Goal: Communication & Community: Answer question/provide support

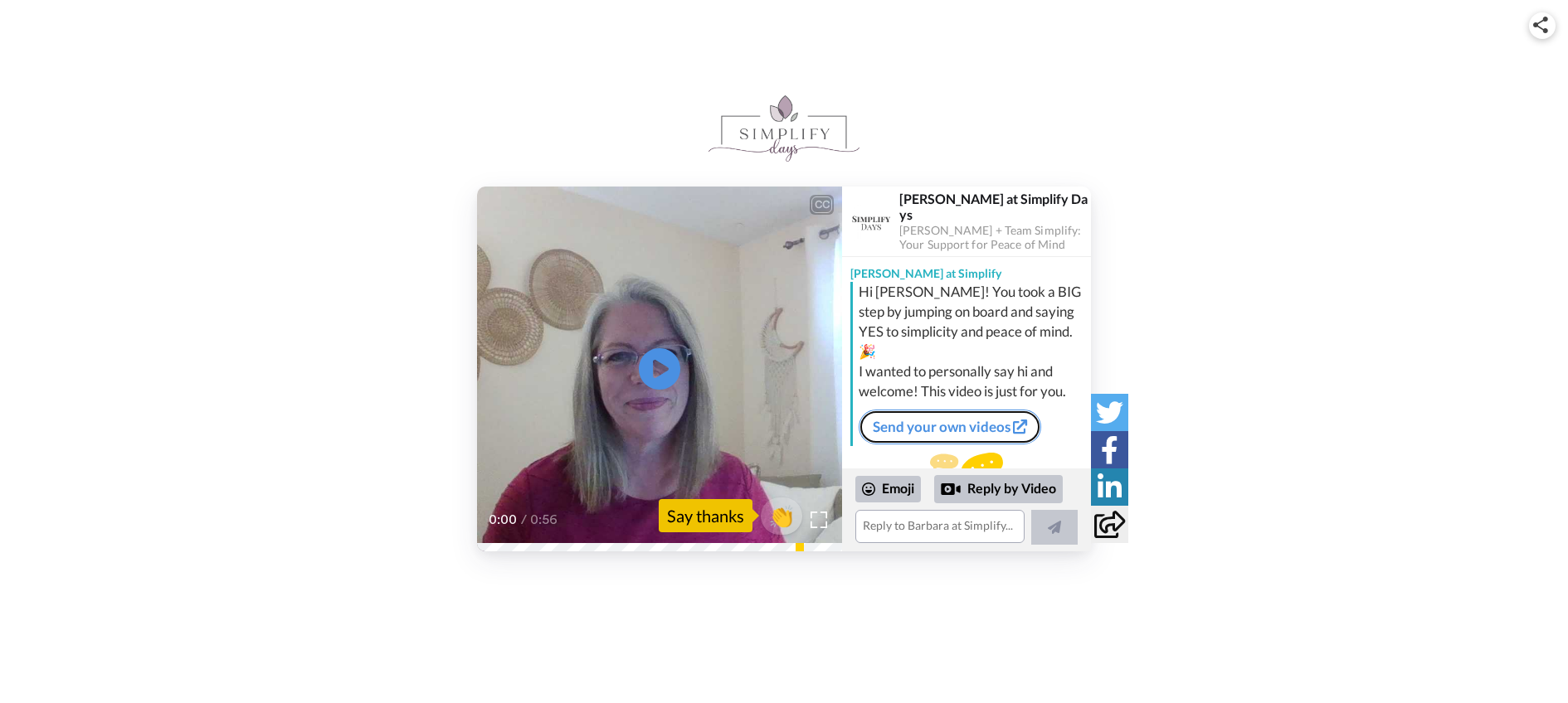
click at [954, 410] on link "Send your own videos" at bounding box center [950, 427] width 183 height 35
click at [723, 527] on div "Say thanks" at bounding box center [706, 516] width 94 height 33
click at [994, 490] on div "Reply by Video" at bounding box center [998, 489] width 129 height 28
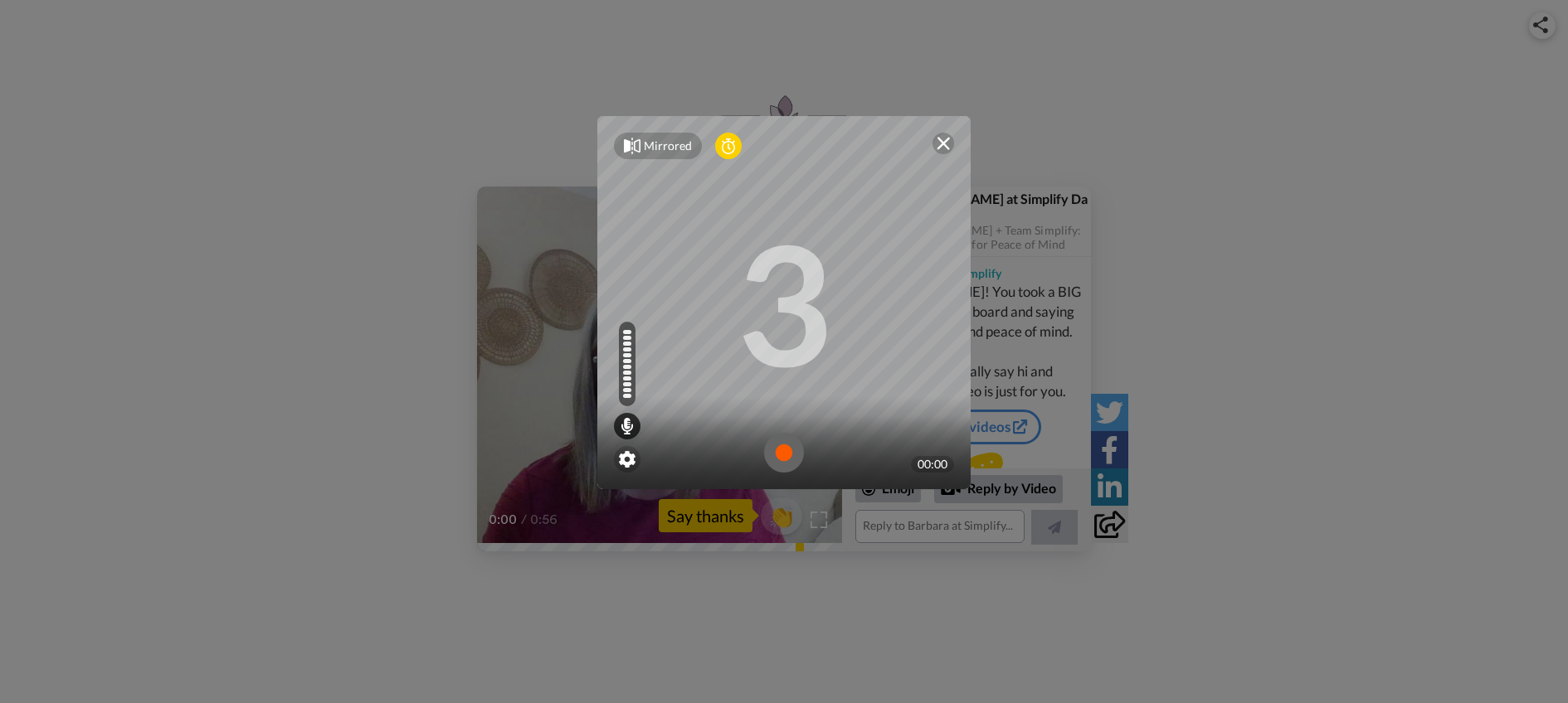
click at [712, 536] on div "Mirrored Redo 3 00:00" at bounding box center [784, 351] width 1568 height 703
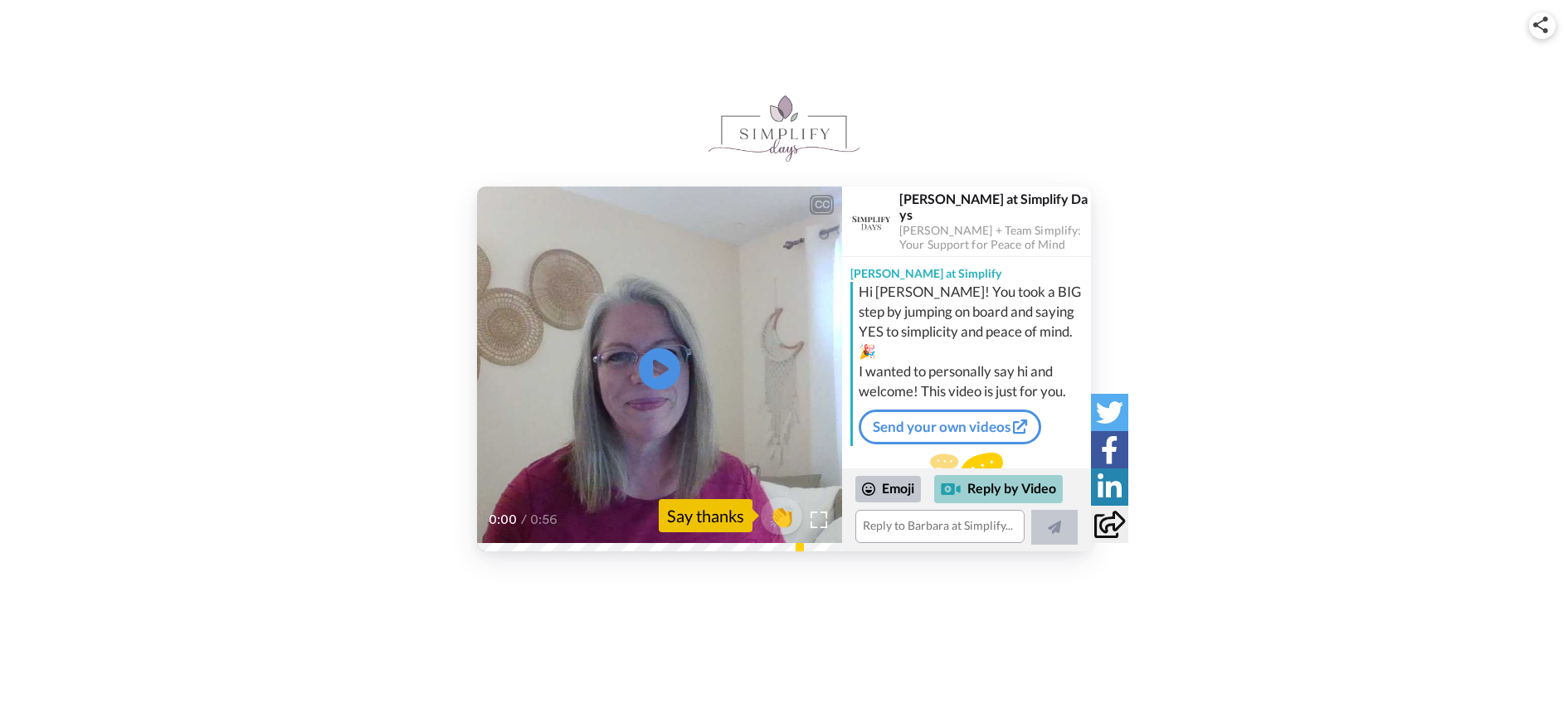
click at [1004, 492] on div "Reply by Video" at bounding box center [998, 489] width 129 height 28
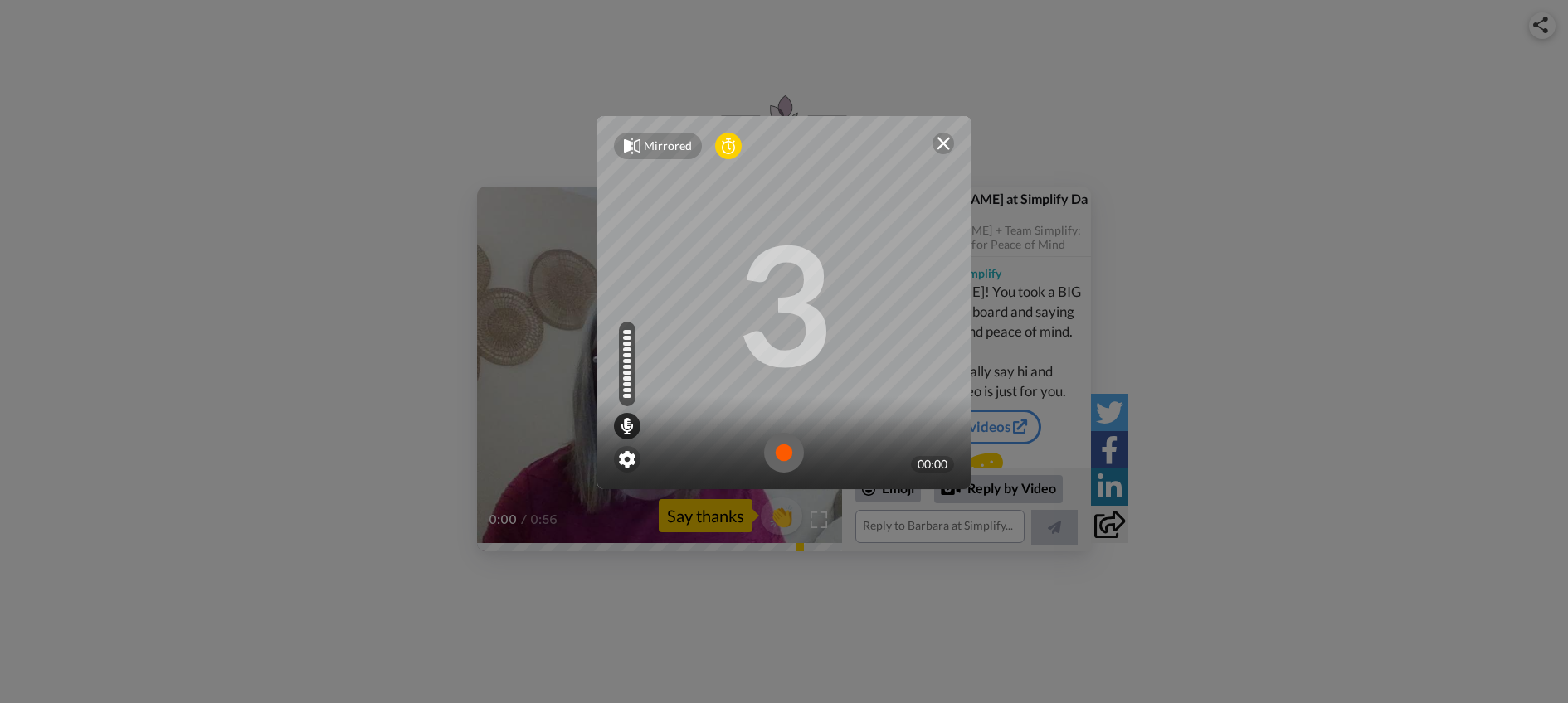
click at [777, 450] on img at bounding box center [784, 453] width 40 height 40
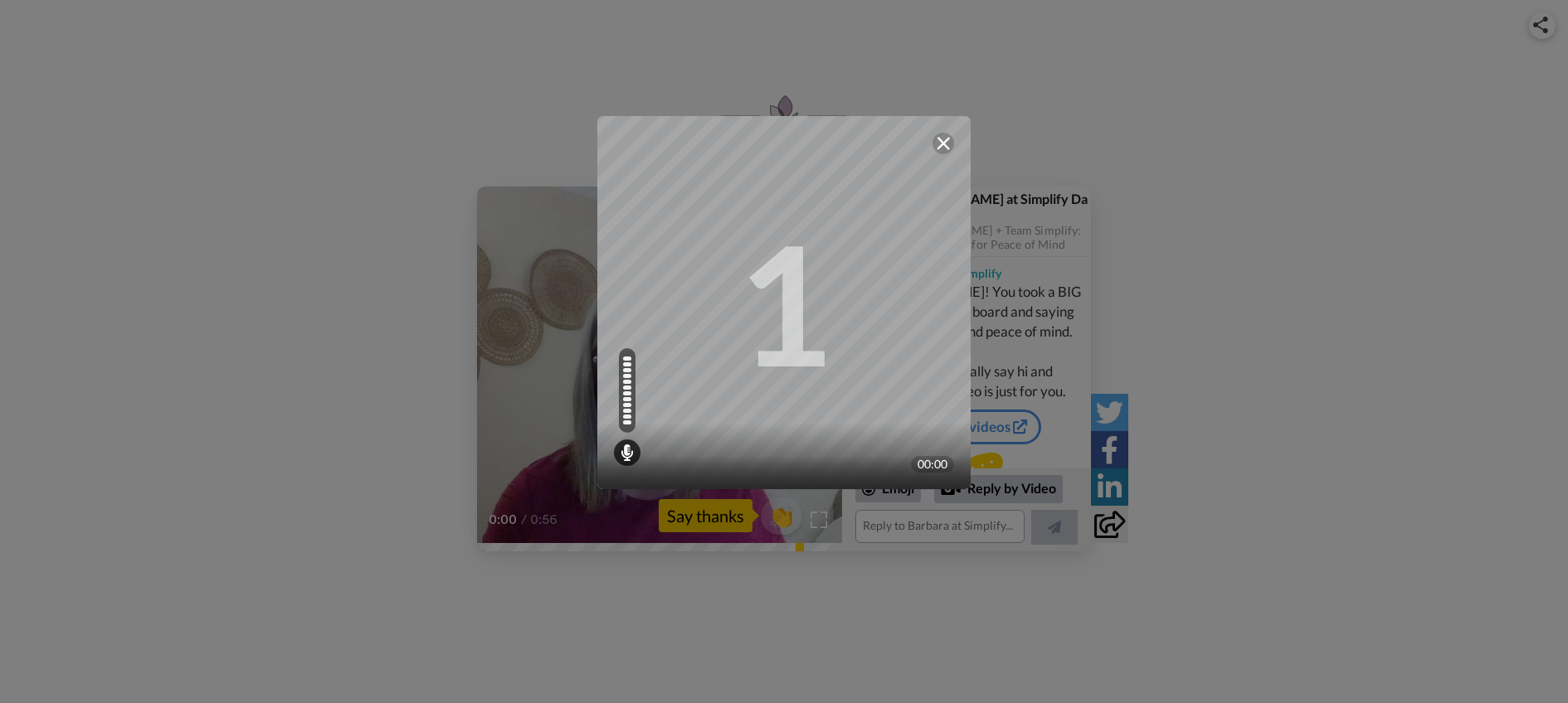
click at [937, 138] on img at bounding box center [943, 144] width 14 height 14
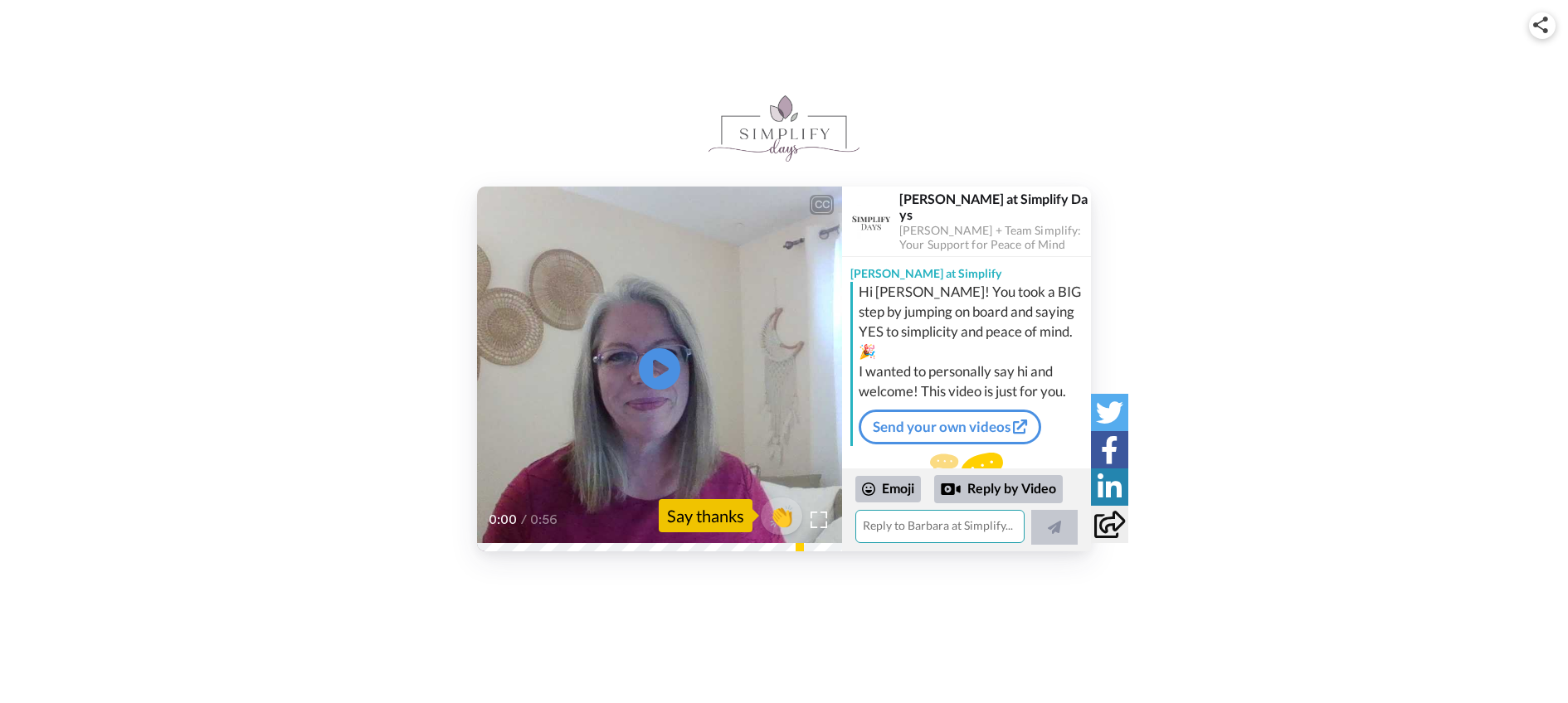
click at [1007, 524] on textarea at bounding box center [940, 526] width 169 height 33
click at [951, 525] on textarea at bounding box center [940, 526] width 169 height 33
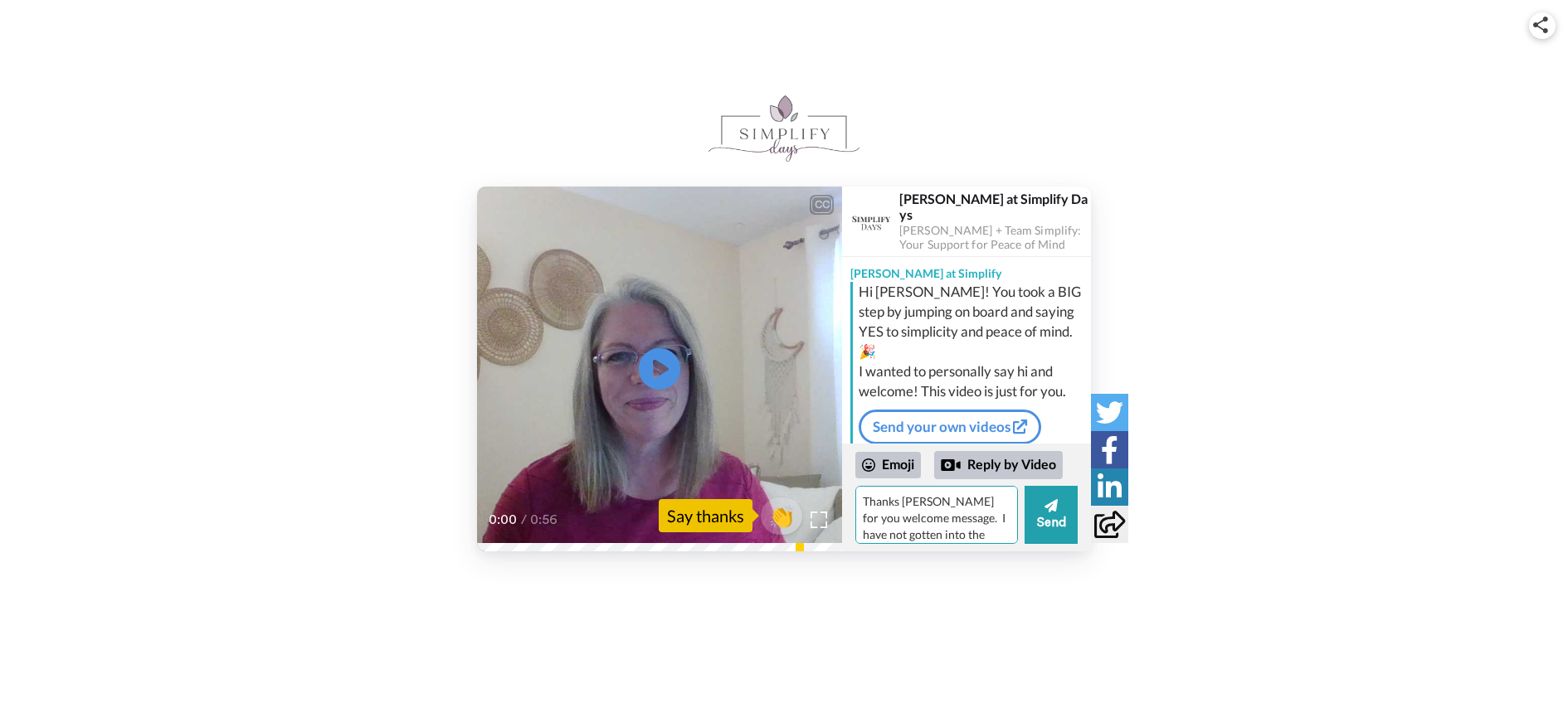
drag, startPoint x: 960, startPoint y: 535, endPoint x: 1093, endPoint y: 597, distance: 146.7
click at [960, 535] on textarea "Thanks Barbara for you welcome message. I have not gotten into the program p" at bounding box center [937, 515] width 162 height 58
click at [973, 529] on textarea "Thanks Barbara for you welcome message. I have not gotten into the pprogram p" at bounding box center [937, 515] width 162 height 58
drag, startPoint x: 963, startPoint y: 536, endPoint x: 849, endPoint y: 544, distance: 114.3
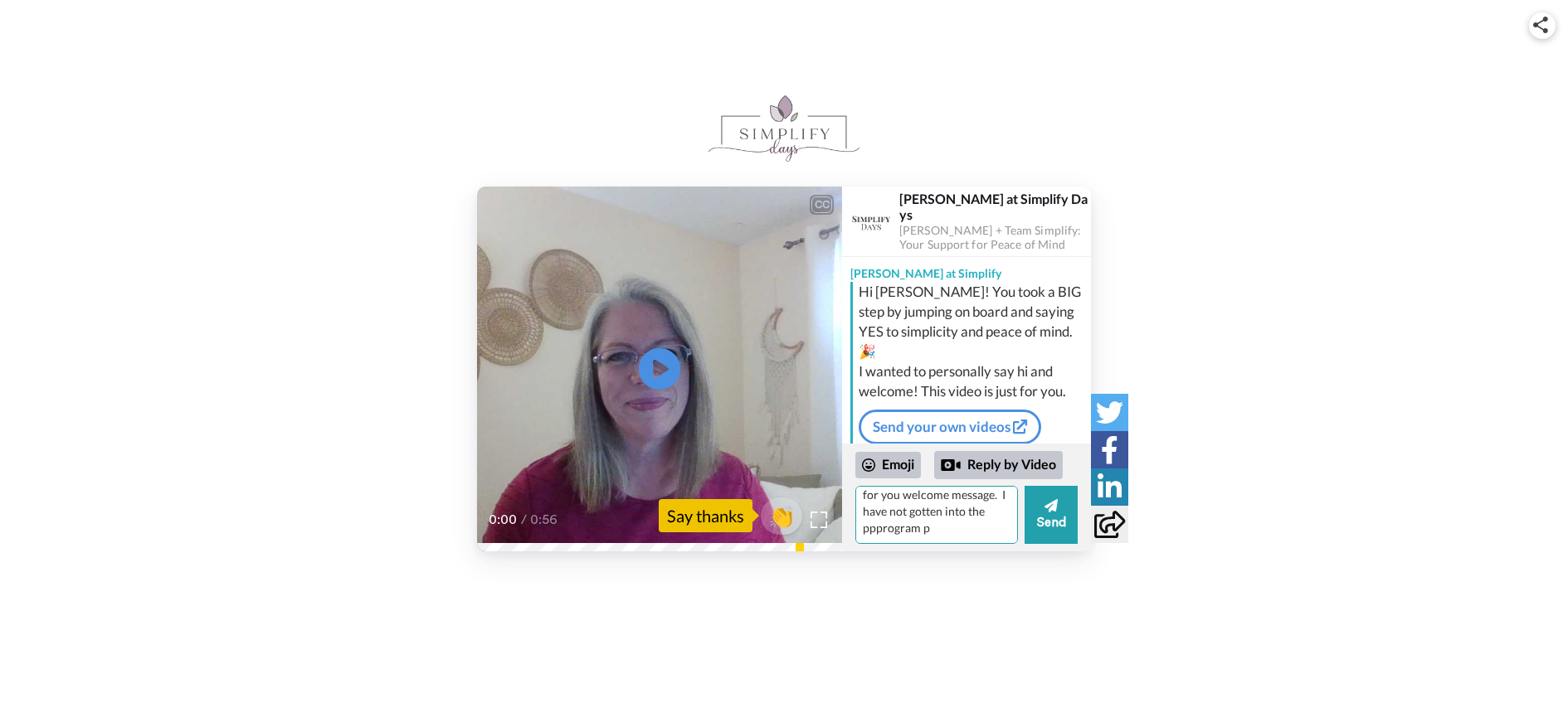
click at [849, 544] on div "Emoji Reply by Video Thanks Barbara for you welcome message. I have not gotten …" at bounding box center [966, 497] width 249 height 108
click at [961, 510] on textarea "Thanks Barbara for you welcome message. I have not gotten into the ppprogram p" at bounding box center [937, 515] width 162 height 58
drag, startPoint x: 934, startPoint y: 529, endPoint x: 733, endPoint y: 527, distance: 201.0
click at [744, 529] on div "CC Play/Pause 0:00 / 0:56 👏 Say thanks Barbara at Simplify Days Barbara + Team …" at bounding box center [784, 368] width 614 height 365
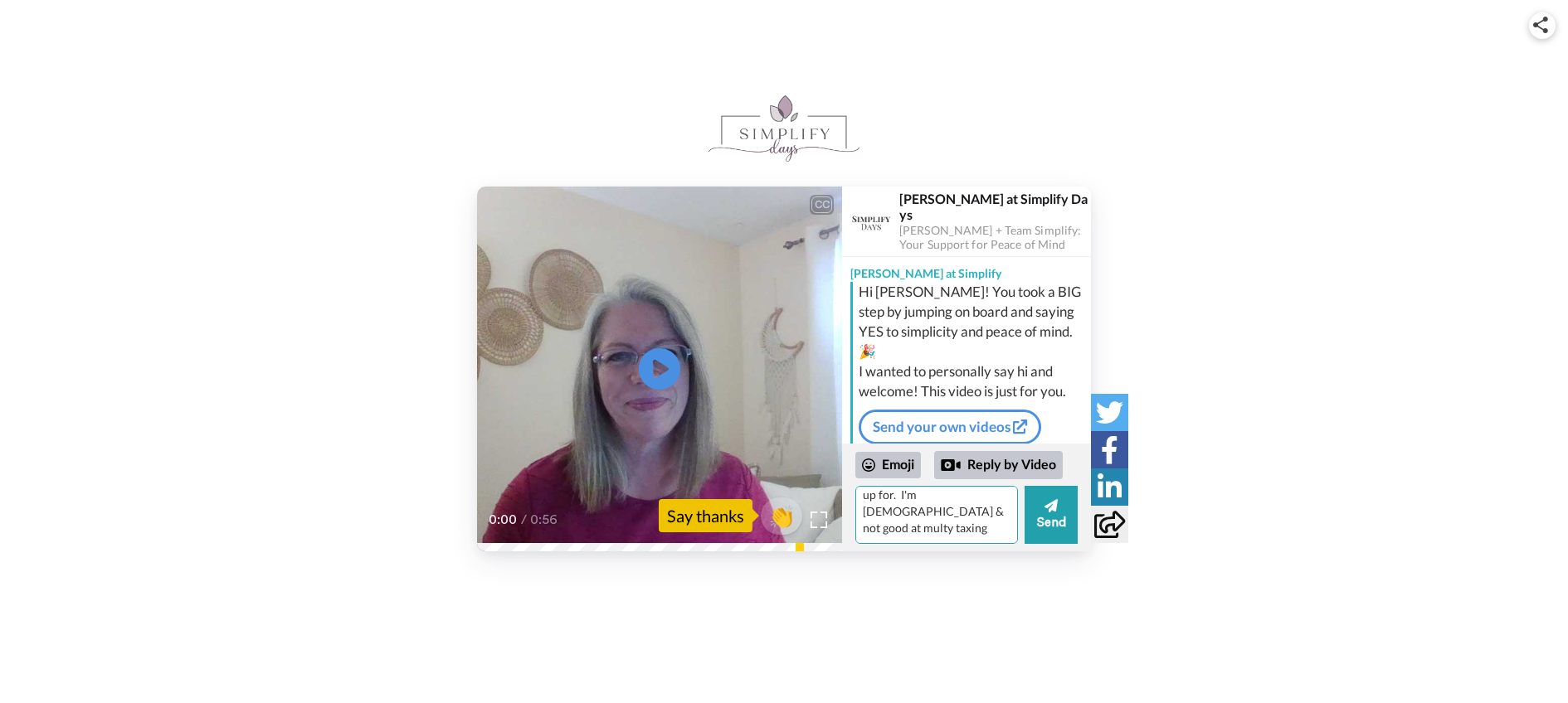
click at [884, 530] on textarea "Thanks Barbara for you welcome message. I have not gotten into the program yet.…" at bounding box center [937, 515] width 162 height 58
drag, startPoint x: 899, startPoint y: 528, endPoint x: 820, endPoint y: 529, distance: 79.0
click at [820, 529] on div "CC Play/Pause 0:00 / 0:56 👏 Say thanks Barbara at Simplify Days Barbara + Team …" at bounding box center [784, 368] width 614 height 365
drag, startPoint x: 936, startPoint y: 531, endPoint x: 740, endPoint y: 508, distance: 197.3
click at [737, 501] on div "CC Play/Pause 0:00 / 0:56 👏 Say thanks Barbara at Simplify Days Barbara + Team …" at bounding box center [784, 368] width 614 height 365
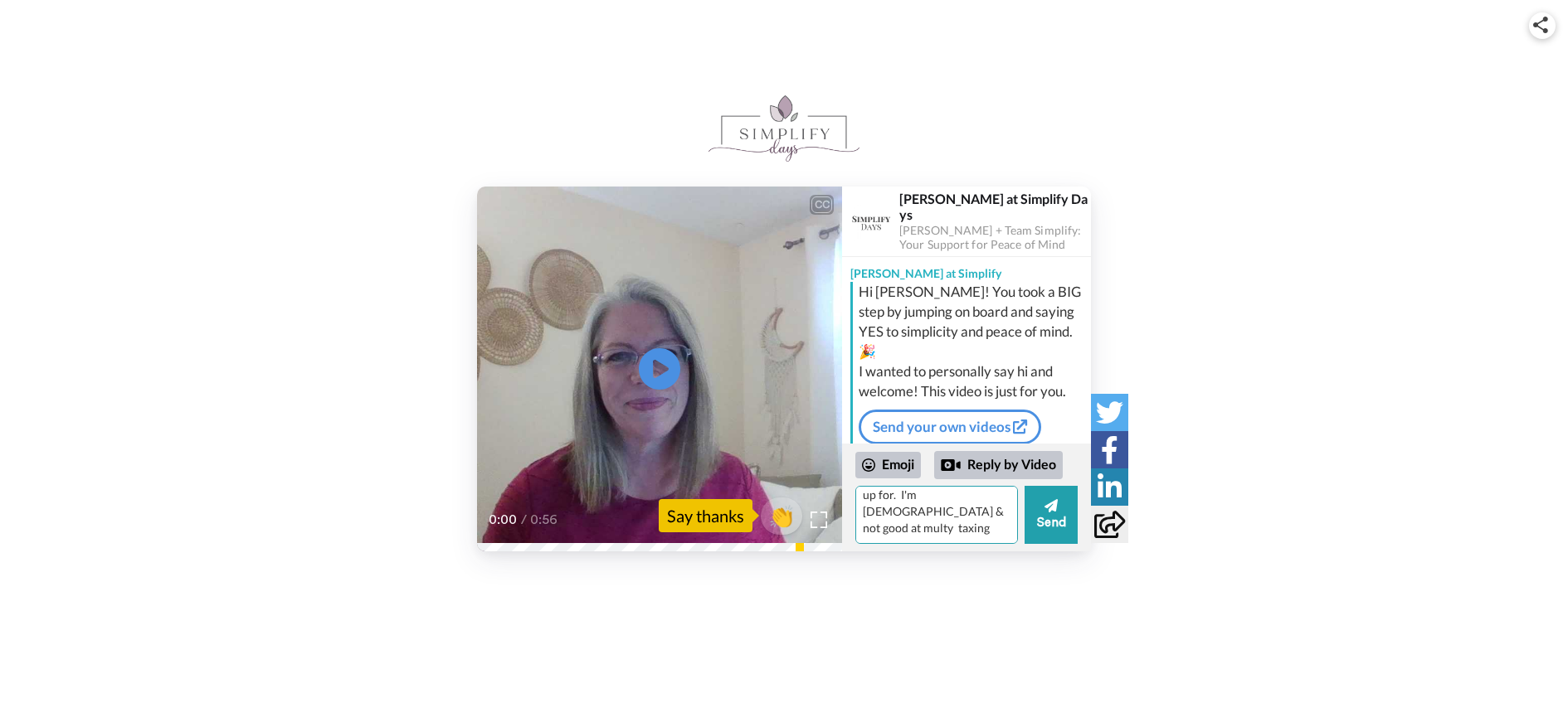
click at [952, 539] on textarea "Thanks Barbara for you welcome message. I have not gotten into the program yet.…" at bounding box center [937, 515] width 162 height 58
click at [937, 530] on textarea "Thanks Barbara for you welcome message. I have not gotten into the program yet.…" at bounding box center [937, 515] width 162 height 58
click at [970, 536] on textarea "Thanks Barbara for you welcome message. I have not gotten into the program yet.…" at bounding box center [937, 515] width 162 height 58
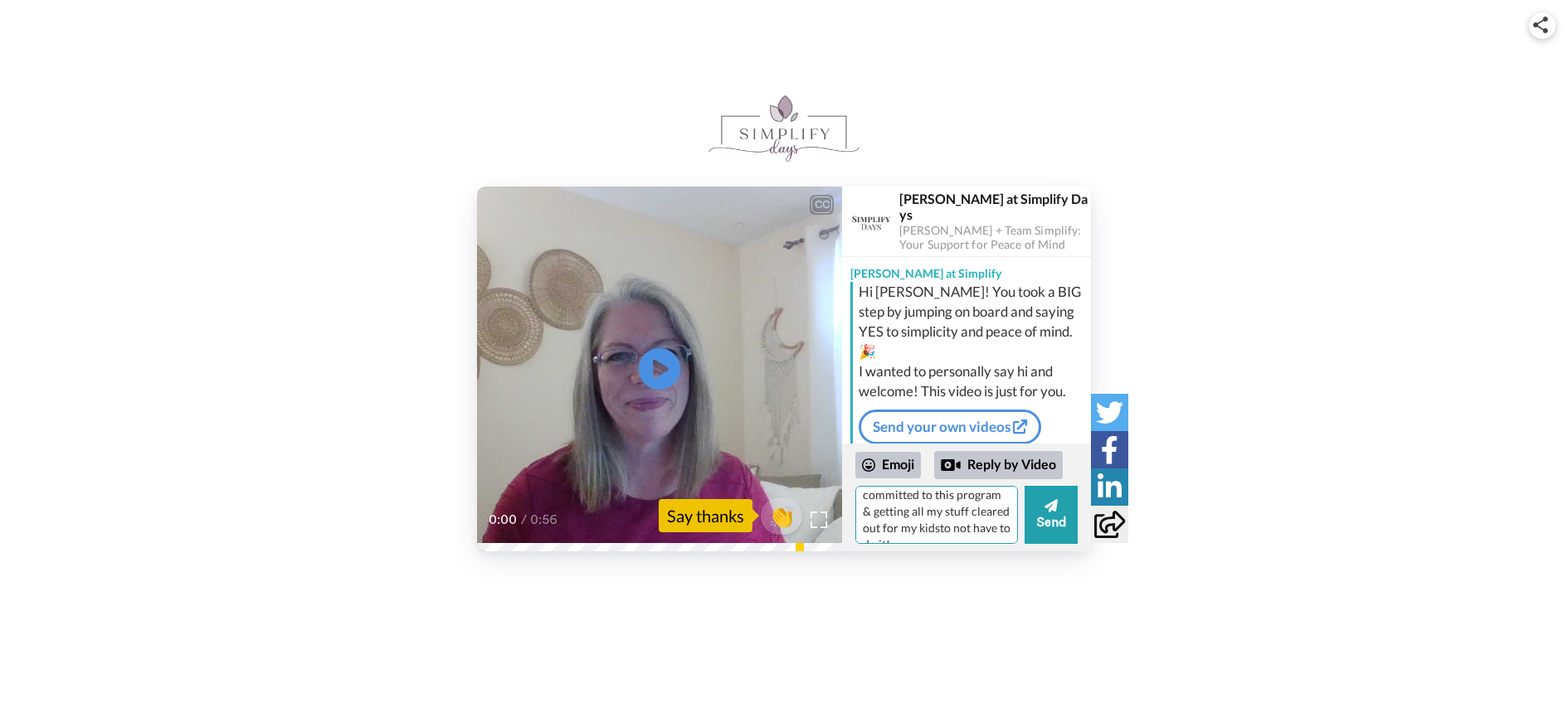
click at [962, 511] on textarea "Thanks Barbara for you welcome message. I have not gotten into the program yet.…" at bounding box center [937, 515] width 162 height 58
click at [892, 520] on textarea "Thanks Barbara for you welcome message. I have not gotten into the program yet.…" at bounding box center [937, 515] width 162 height 58
click at [991, 530] on textarea "Thanks Barbara for you welcome message. I have not gotten into the program yet.…" at bounding box center [937, 515] width 162 height 58
click at [920, 492] on textarea "Thanks Barbara for you welcome message. I have not gotten into the program yet.…" at bounding box center [937, 515] width 162 height 58
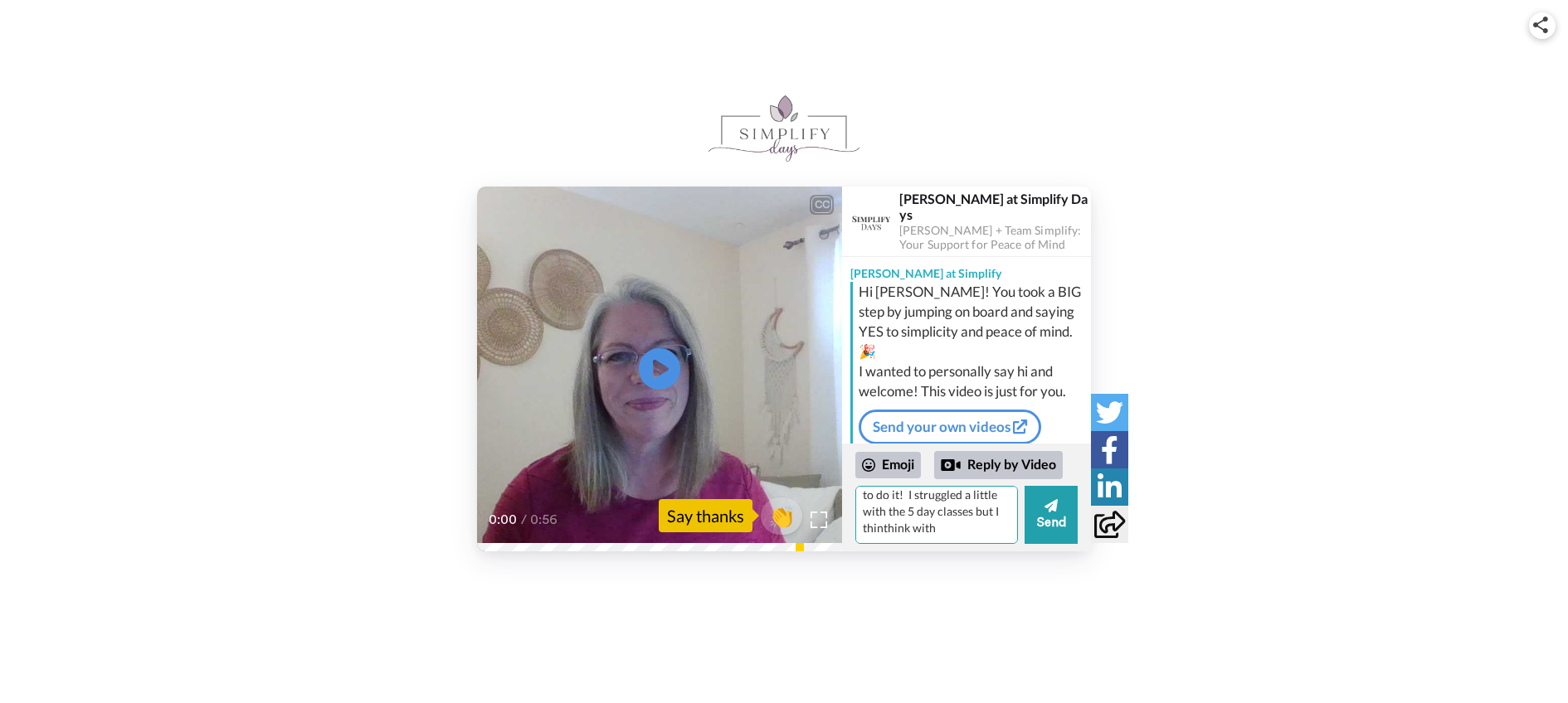
click at [994, 507] on textarea "Thanks Barbara for you welcome message. I have not gotten into the program yet.…" at bounding box center [937, 515] width 162 height 58
click at [964, 522] on textarea "Thanks Barbara for you welcome message. I have not gotten into the program yet.…" at bounding box center [937, 515] width 162 height 58
click at [877, 535] on textarea "Thanks Barbara for you welcome message. I have not gotten into the program yet.…" at bounding box center [937, 515] width 162 height 58
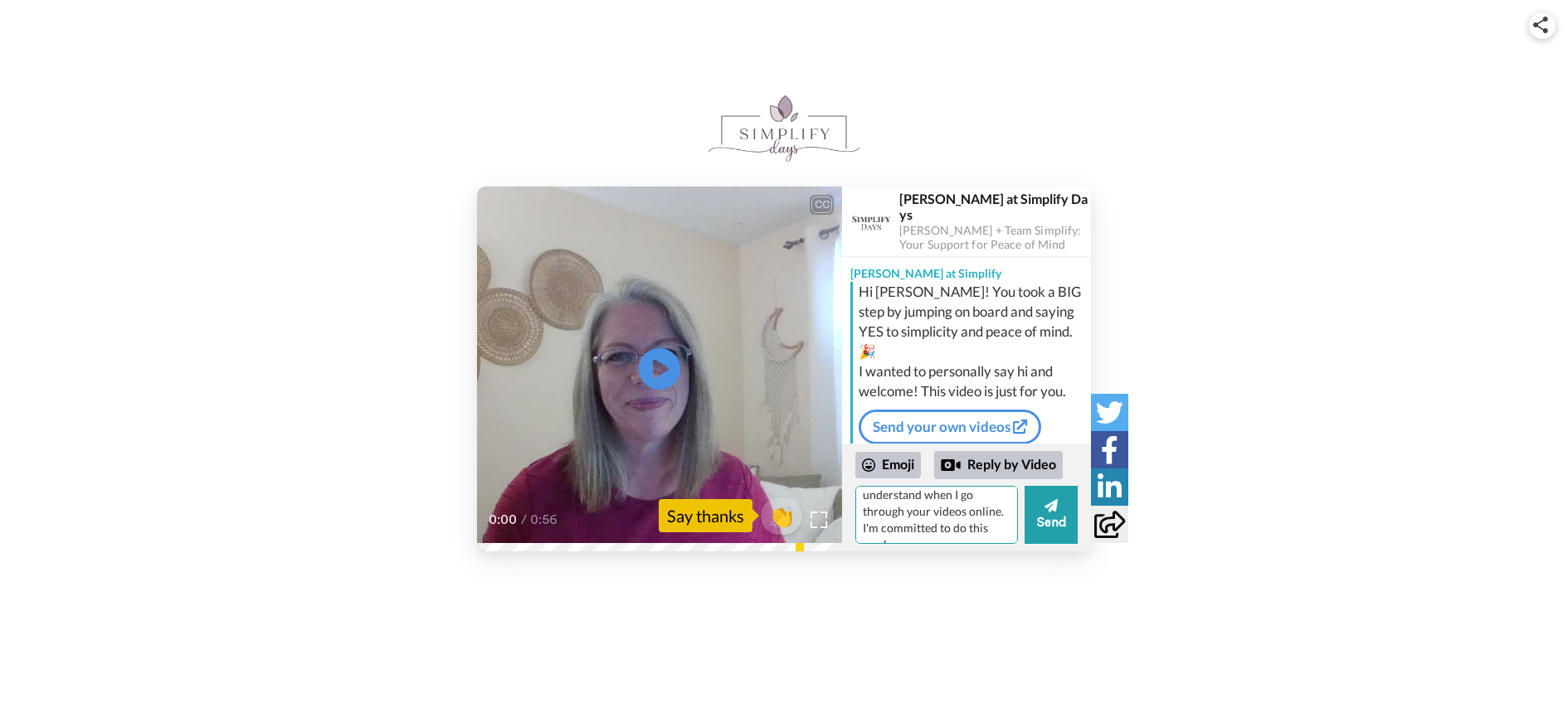
click at [946, 526] on textarea "Thanks Barbara for you welcome message. I have not gotten into the program yet.…" at bounding box center [937, 515] width 162 height 58
click at [926, 535] on textarea "Thanks Barbara for you welcome message. I have not gotten into the program yet.…" at bounding box center [937, 515] width 162 height 58
type textarea "Thanks Barbara for you welcome message. I have not gotten into the program yet.…"
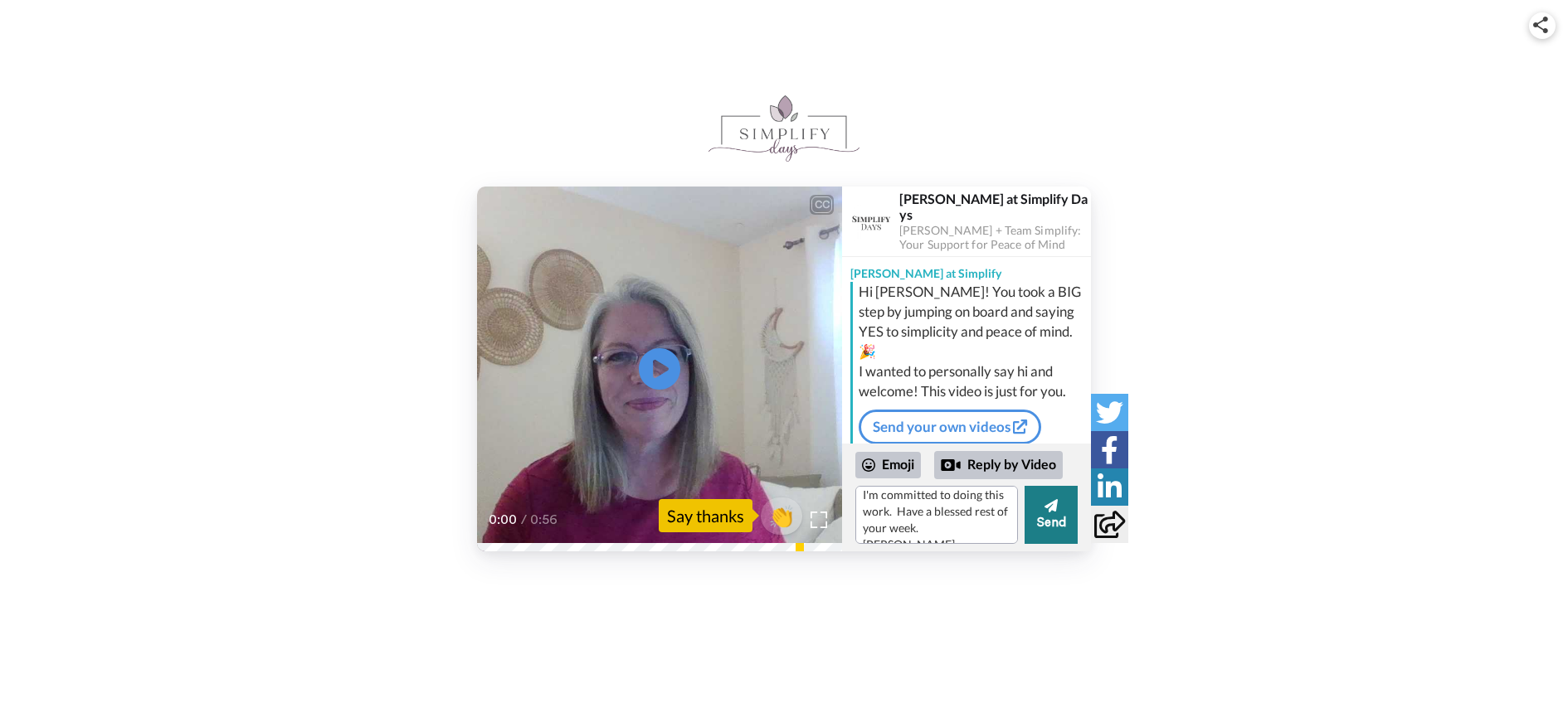
click at [1056, 523] on button "Send" at bounding box center [1051, 515] width 53 height 58
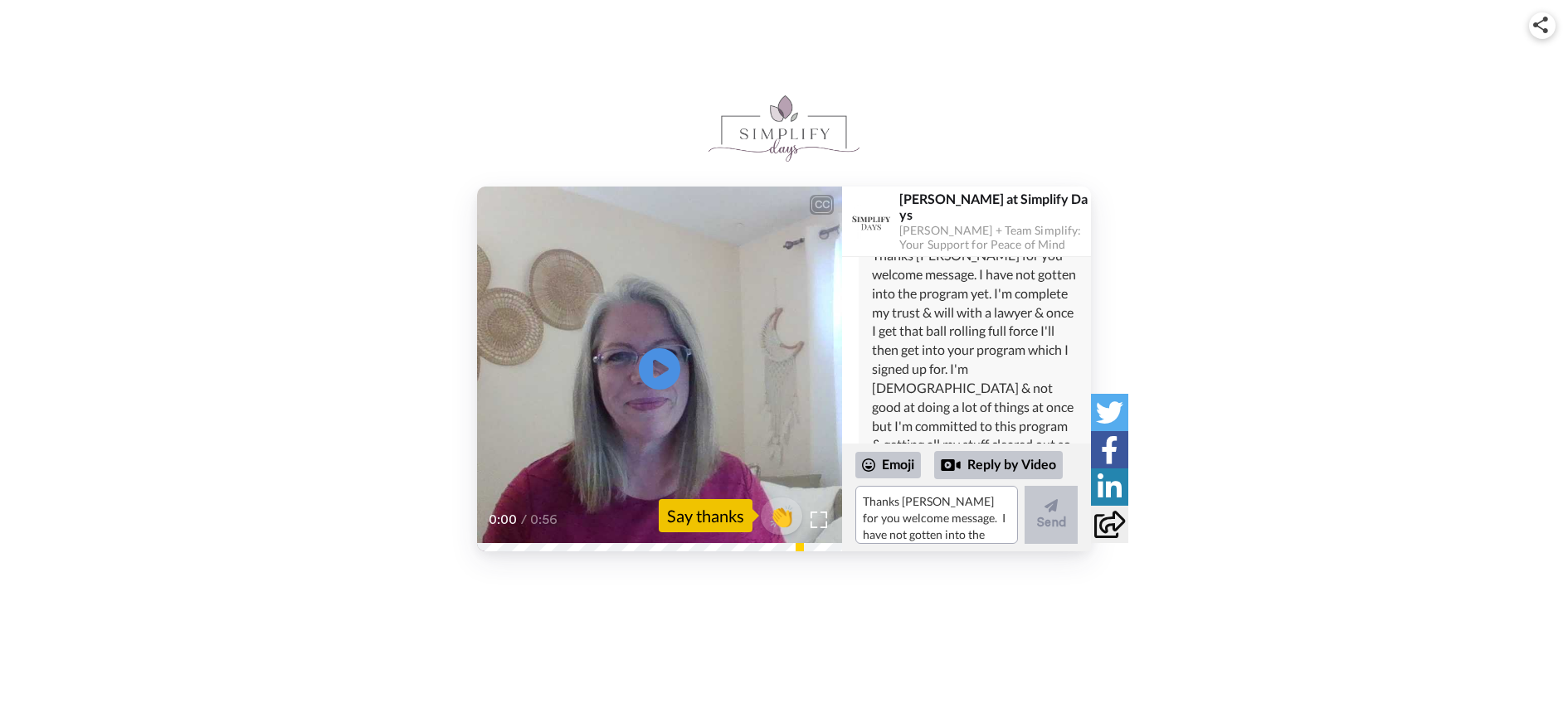
scroll to position [166, 0]
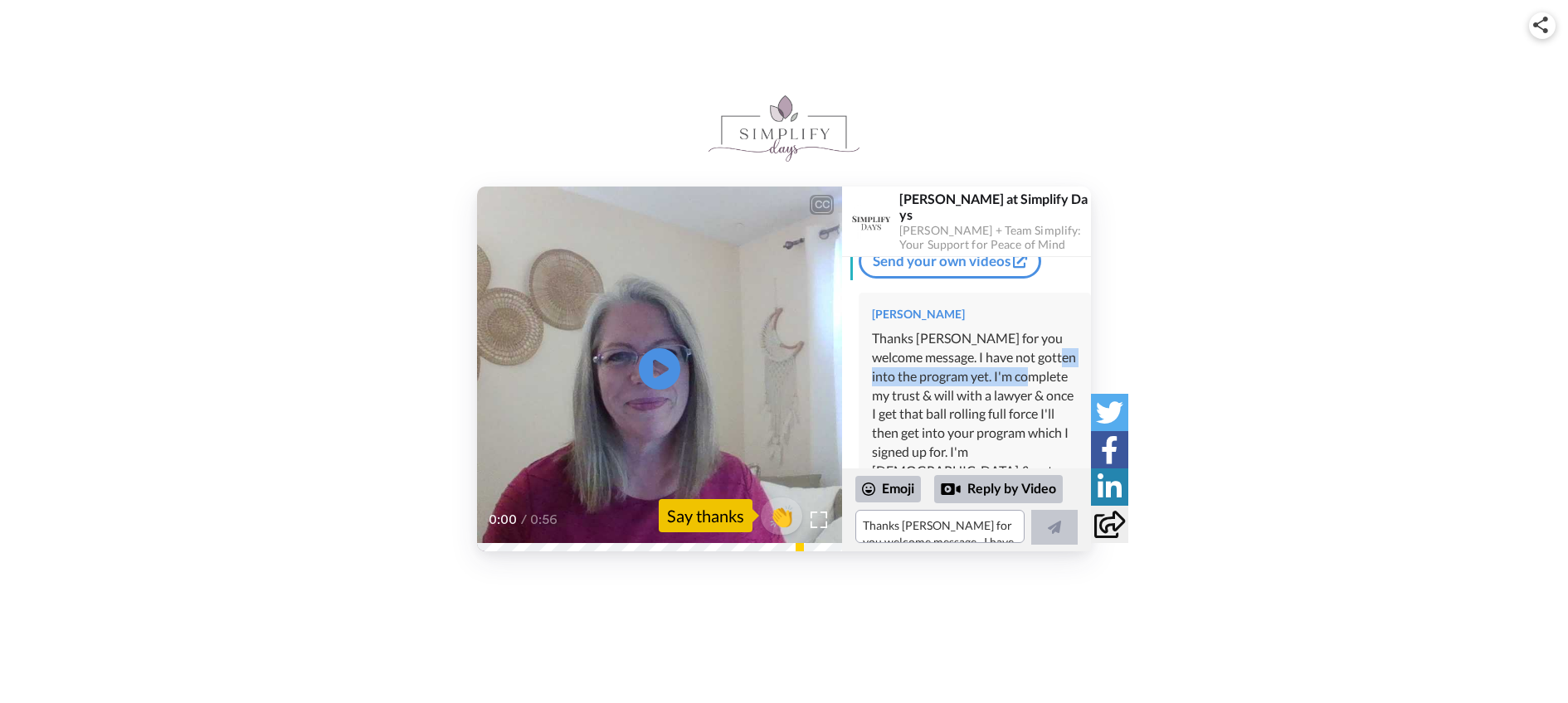
drag, startPoint x: 1042, startPoint y: 342, endPoint x: 1040, endPoint y: 350, distance: 8.2
click at [1041, 349] on div "Thanks Barbara for you welcome message. I have not gotten into the program yet.…" at bounding box center [975, 499] width 206 height 341
click at [1055, 353] on div "Thanks Barbara for you welcome message. I have not gotten into the program yet.…" at bounding box center [975, 499] width 206 height 341
click at [1043, 351] on div "Thanks Barbara for you welcome message. I have not gotten into the program yet.…" at bounding box center [975, 499] width 206 height 341
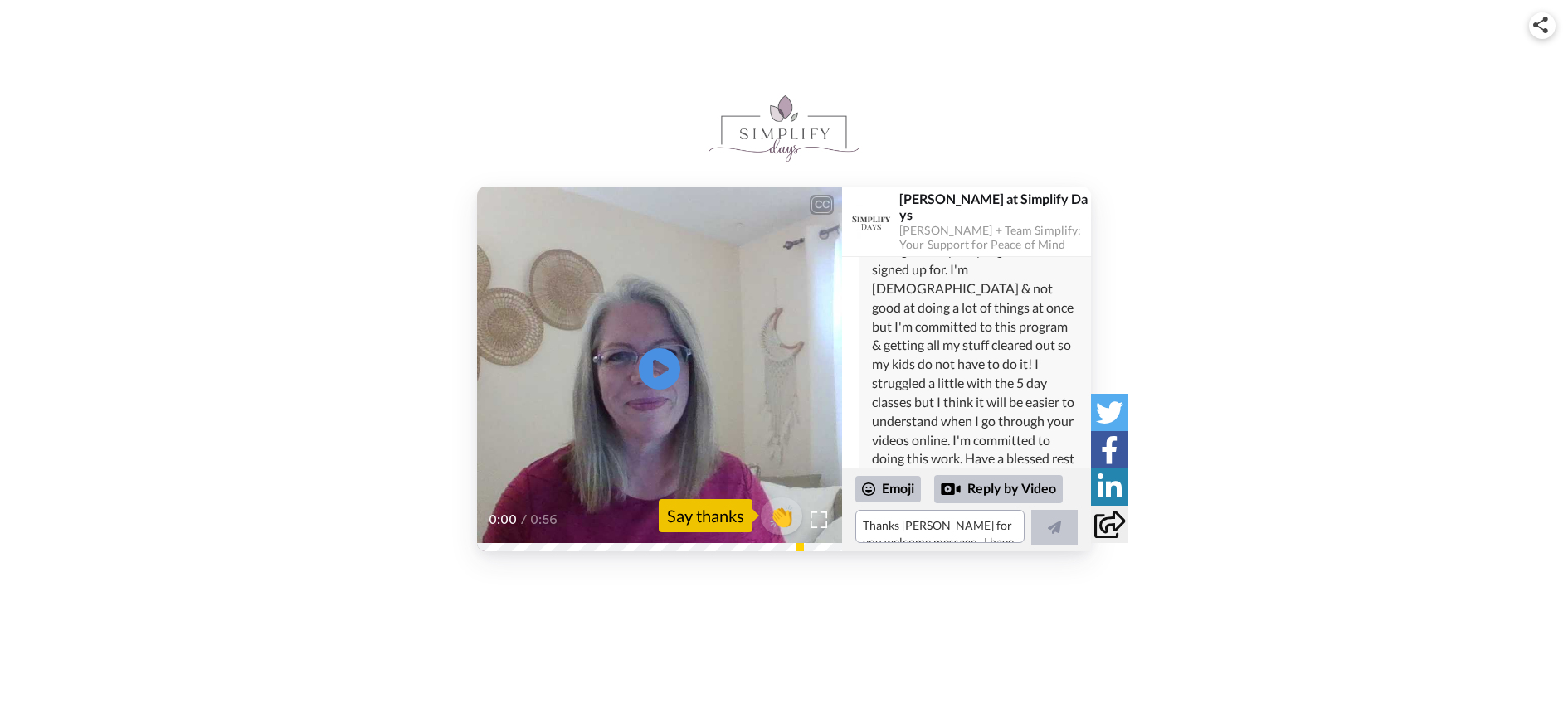
scroll to position [364, 0]
click at [654, 365] on icon "Play/Pause" at bounding box center [660, 369] width 44 height 79
